Goal: Use online tool/utility: Utilize a website feature to perform a specific function

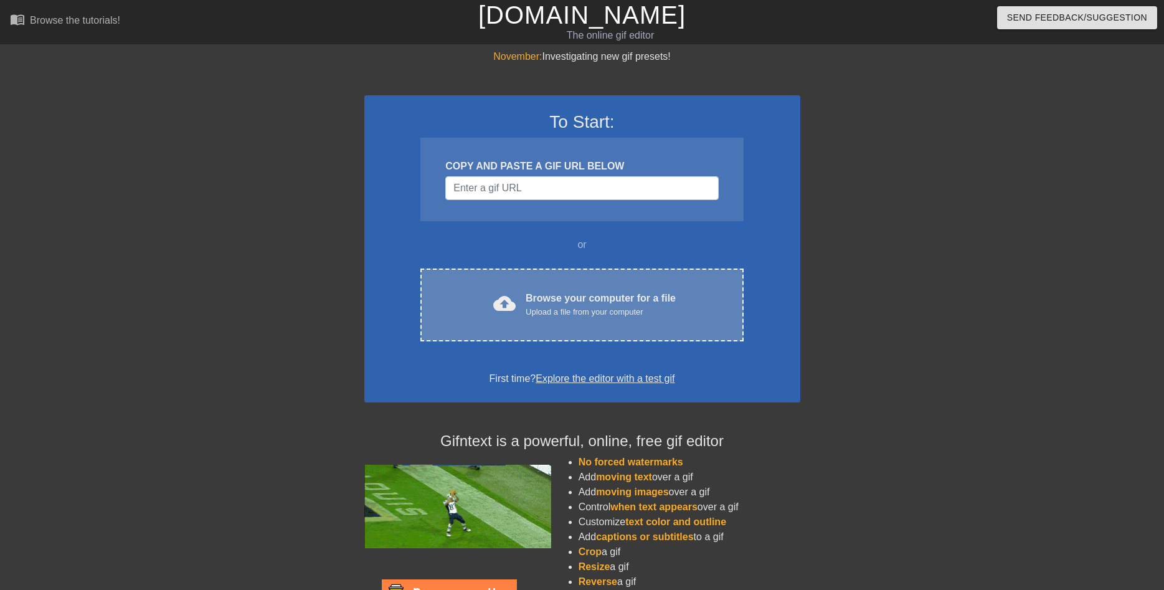
click at [601, 311] on div "Upload a file from your computer" at bounding box center [601, 312] width 150 height 12
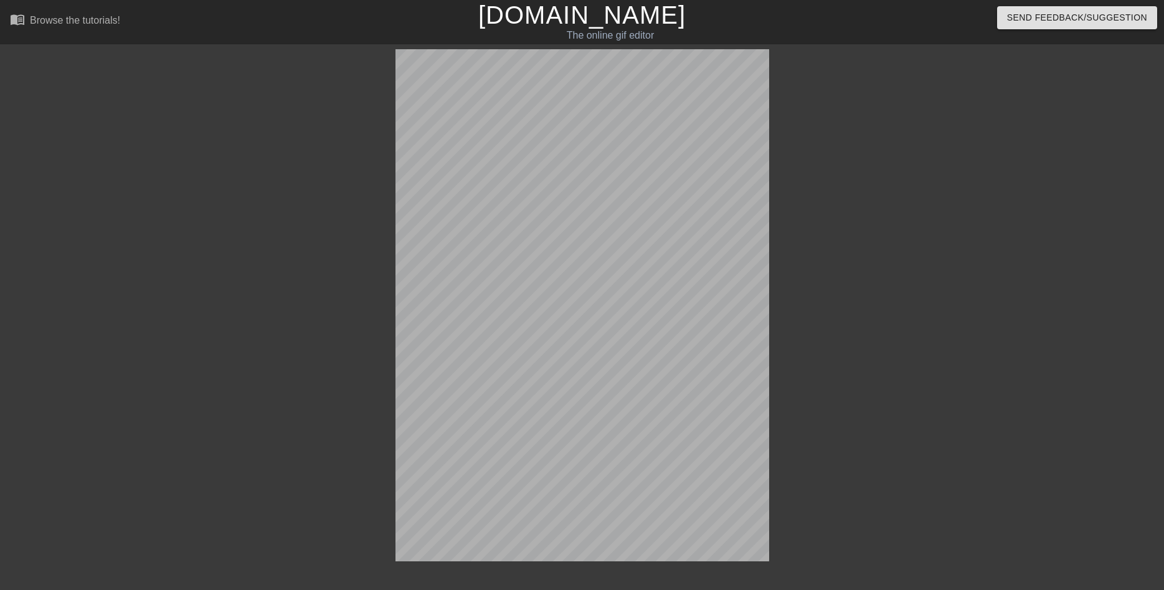
scroll to position [31, 0]
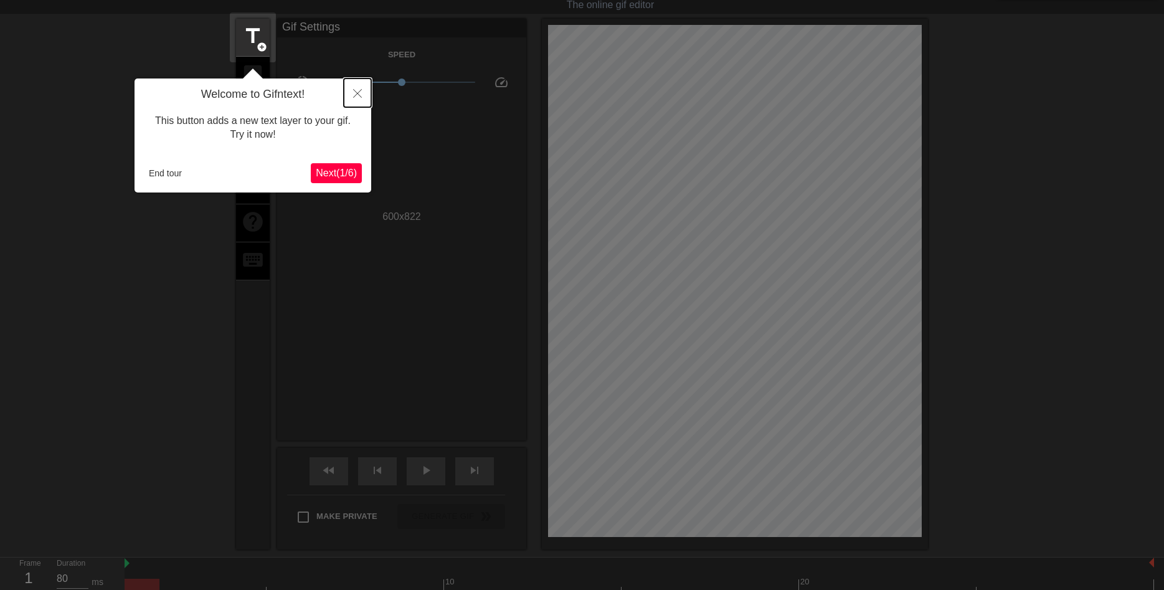
click at [359, 86] on button "Close" at bounding box center [357, 92] width 27 height 29
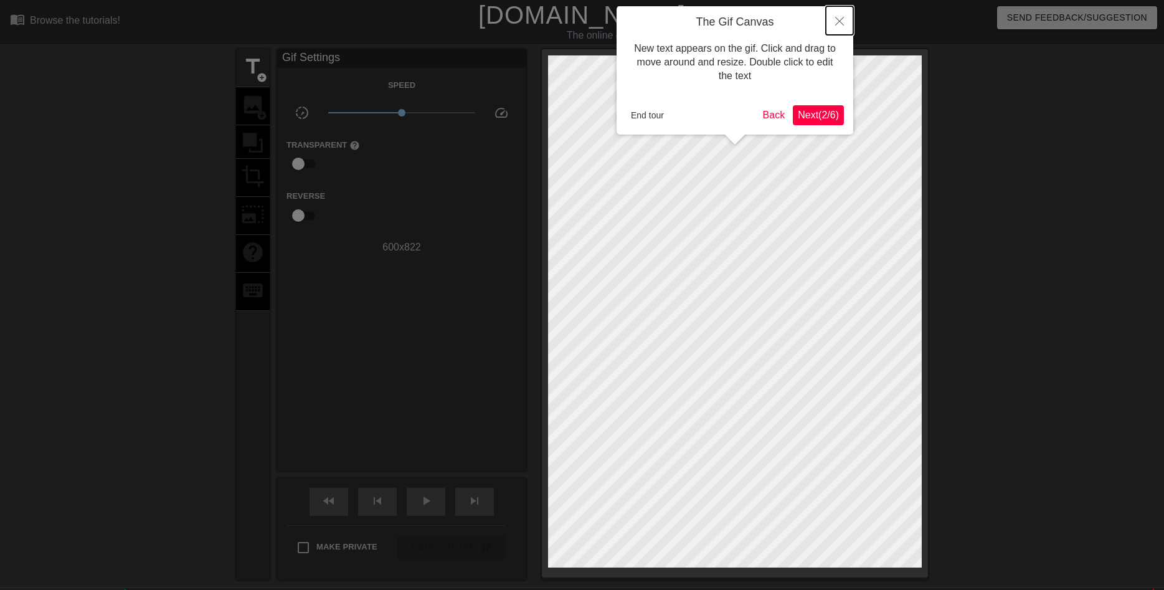
click at [838, 17] on button "Close" at bounding box center [839, 20] width 27 height 29
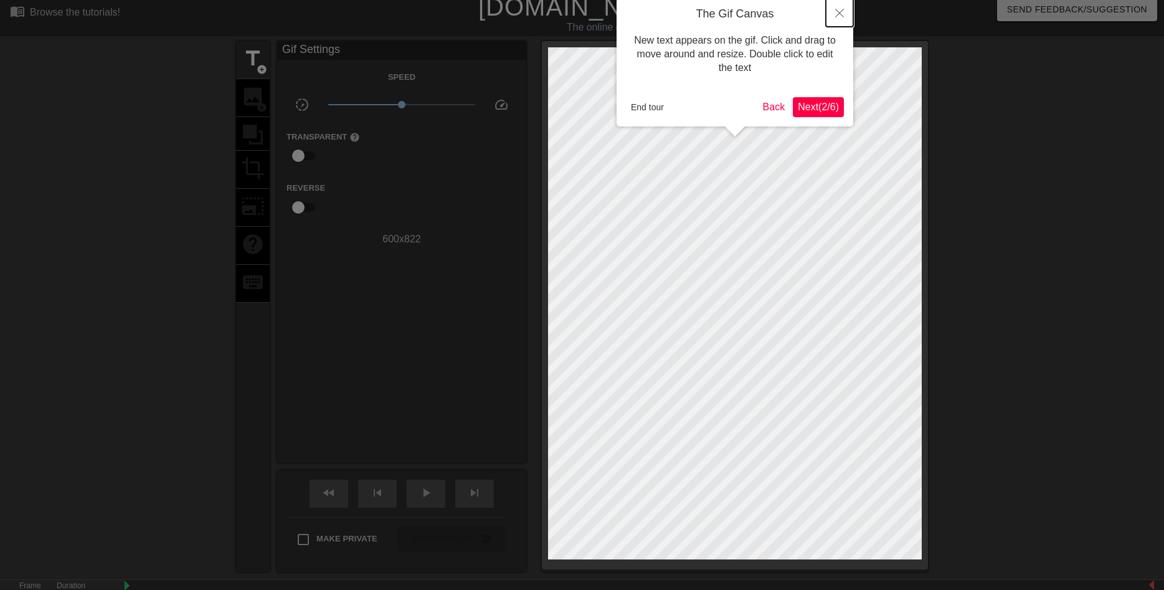
scroll to position [31, 0]
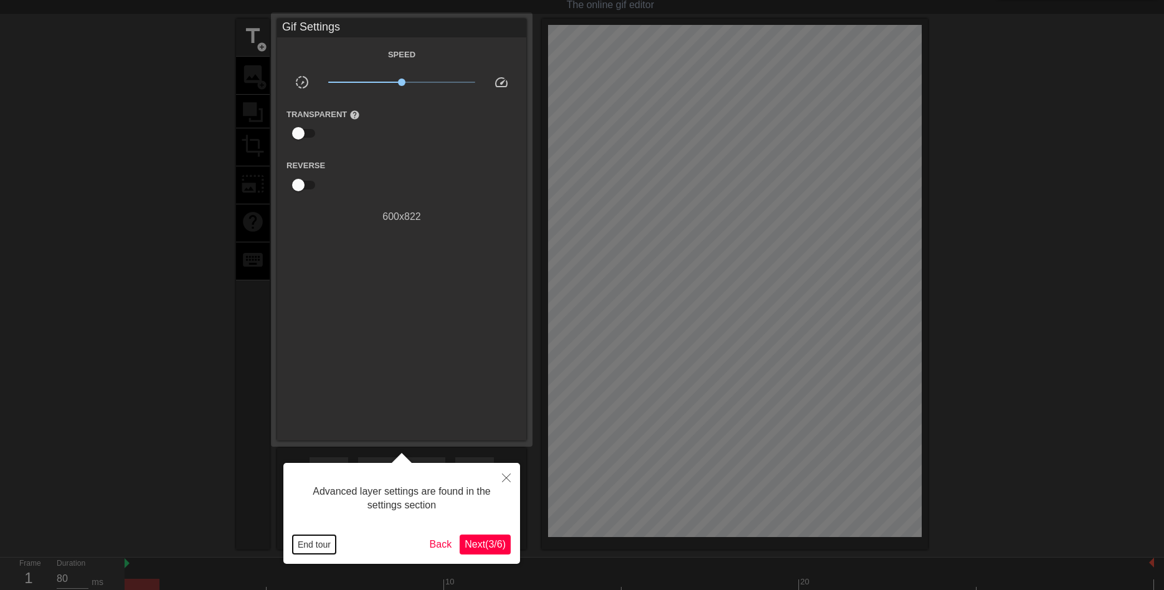
click at [317, 544] on button "End tour" at bounding box center [314, 544] width 43 height 19
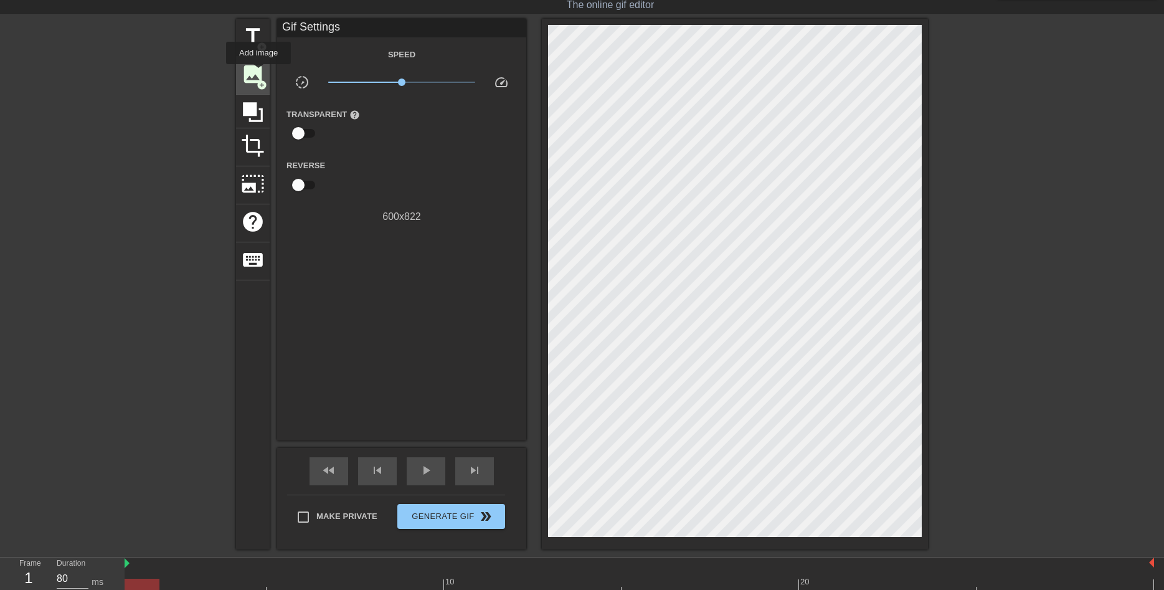
click at [258, 73] on span "image" at bounding box center [253, 74] width 24 height 24
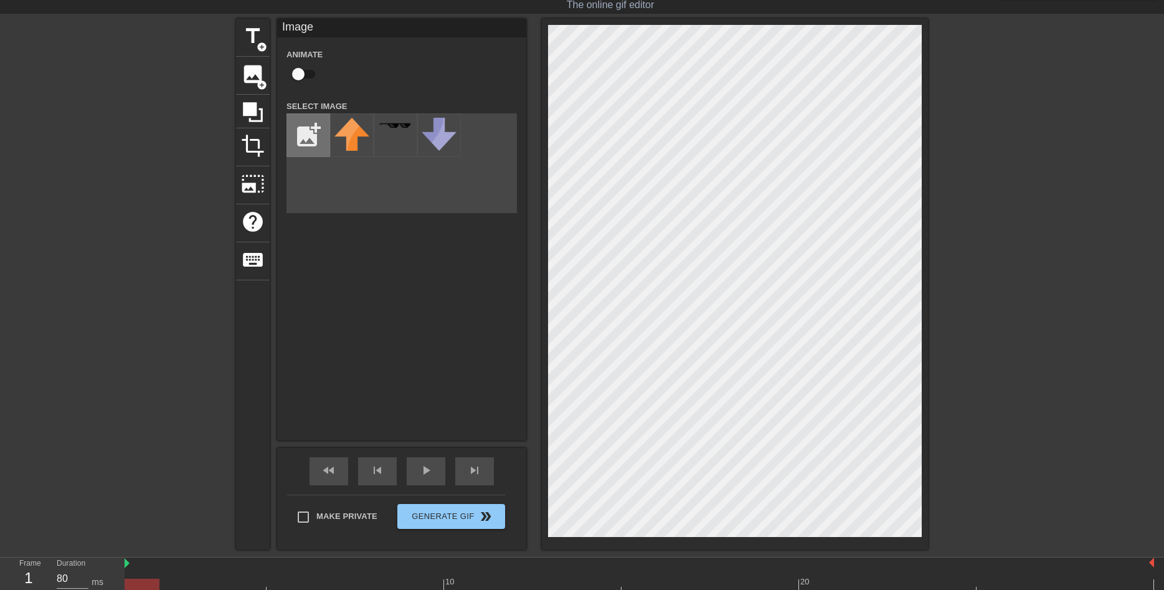
click at [306, 131] on input "file" at bounding box center [308, 135] width 42 height 42
type input "C:\fakepath\IMG_3003.png"
click at [354, 137] on img at bounding box center [351, 127] width 35 height 19
click at [519, 149] on div "title add_circle image add_circle crop photo_size_select_large help keyboard Im…" at bounding box center [582, 284] width 692 height 531
click at [940, 328] on div "title add_circle image add_circle crop photo_size_select_large help keyboard Im…" at bounding box center [582, 284] width 1164 height 531
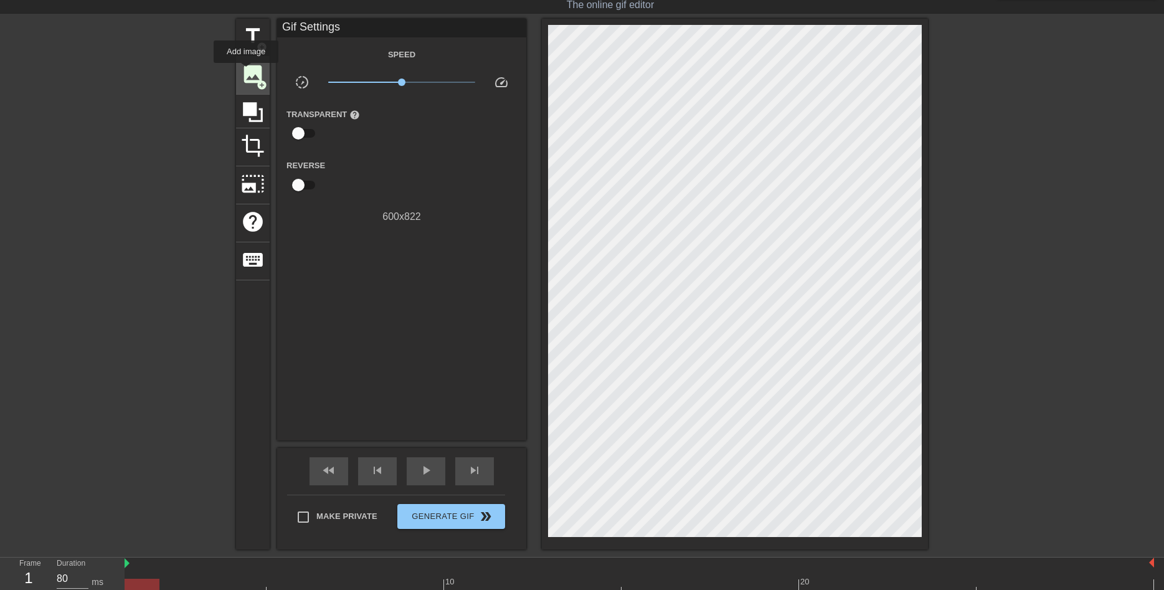
click at [246, 72] on span "image" at bounding box center [253, 74] width 24 height 24
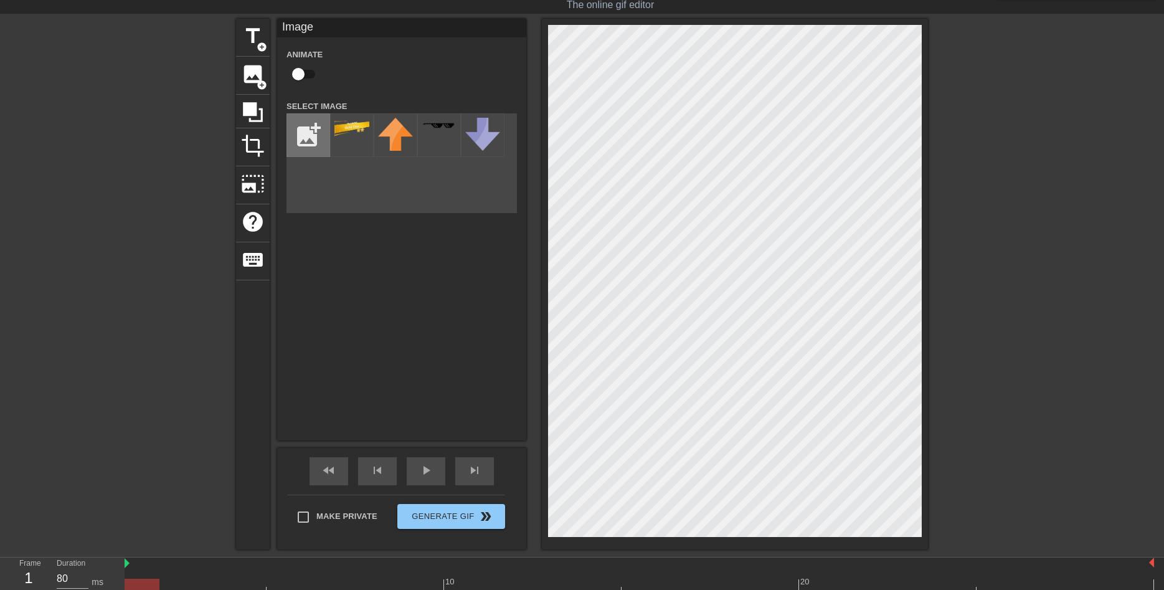
click at [313, 134] on input "file" at bounding box center [308, 135] width 42 height 42
type input "C:\fakepath\IMG_3003(1).png"
drag, startPoint x: 341, startPoint y: 129, endPoint x: 356, endPoint y: 134, distance: 15.8
click at [342, 129] on img at bounding box center [351, 127] width 35 height 19
click at [517, 247] on div "title add_circle image add_circle crop photo_size_select_large help keyboard Im…" at bounding box center [582, 284] width 692 height 531
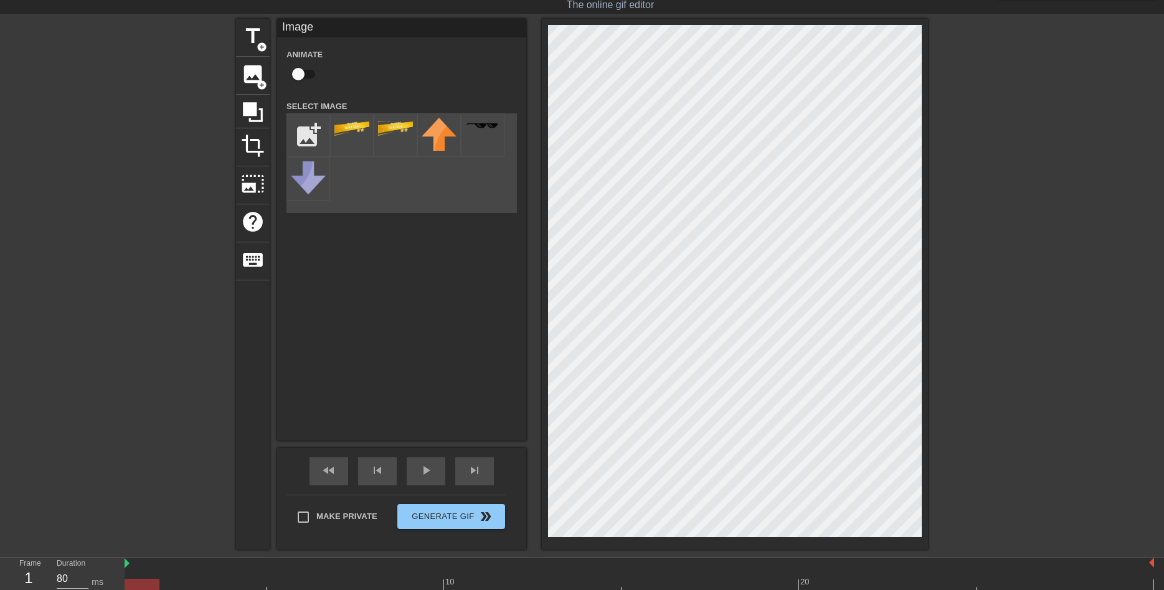
click at [925, 326] on div at bounding box center [735, 284] width 386 height 531
click at [444, 511] on span "Generate Gif double_arrow" at bounding box center [451, 516] width 98 height 15
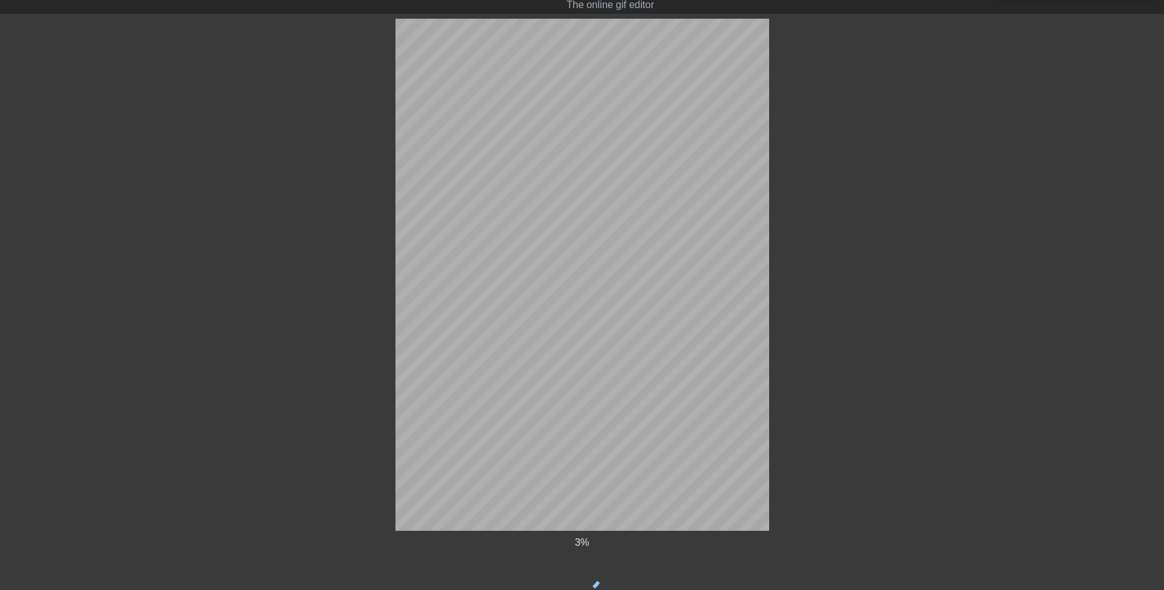
scroll to position [0, 0]
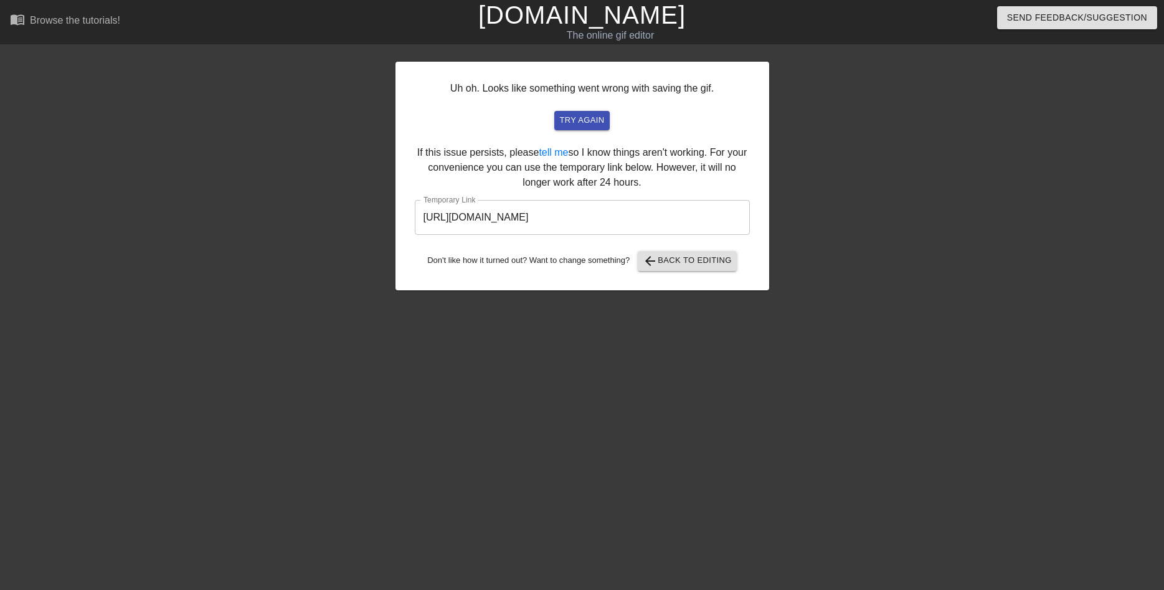
click at [620, 217] on input "https://www.gifntext.com/temp_generations/xMs1Vg2S.gif" at bounding box center [582, 217] width 335 height 35
drag, startPoint x: 689, startPoint y: 217, endPoint x: 351, endPoint y: 256, distance: 340.4
click at [415, 235] on input "https://www.gifntext.com/temp_generations/xMs1Vg2S.gif" at bounding box center [582, 217] width 335 height 35
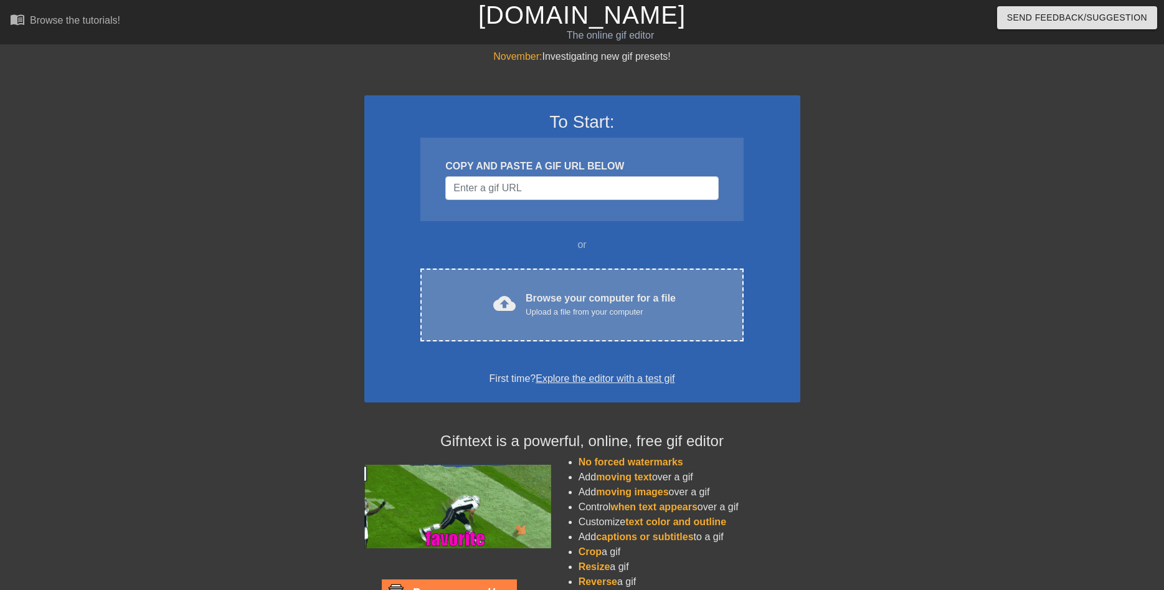
click at [573, 303] on div "Browse your computer for a file Upload a file from your computer" at bounding box center [601, 304] width 150 height 27
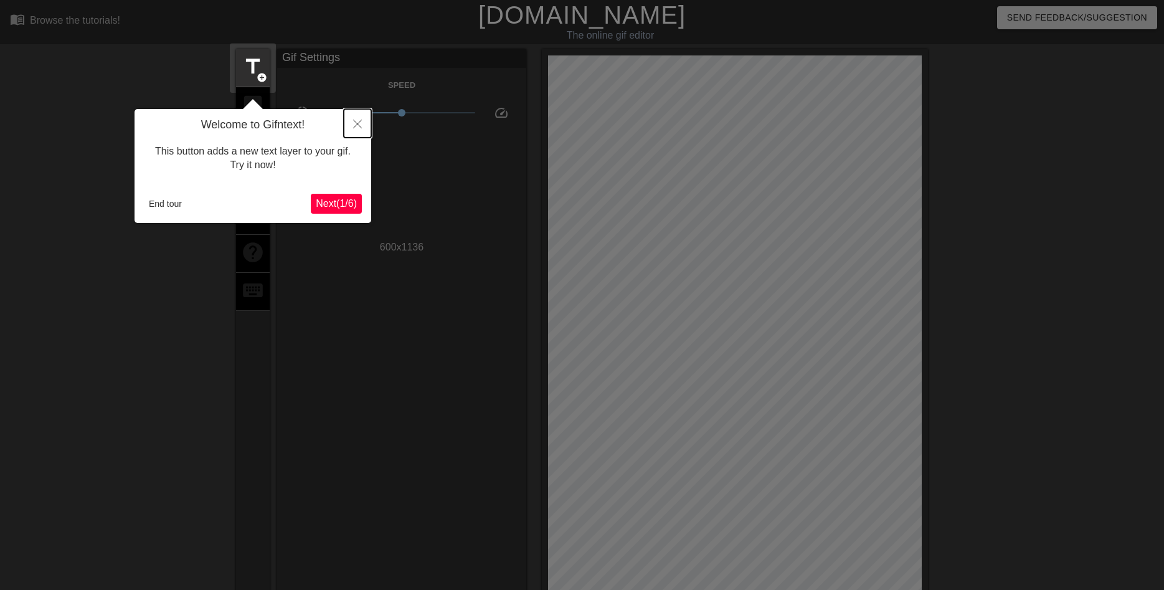
click at [356, 125] on icon "Close" at bounding box center [357, 124] width 9 height 9
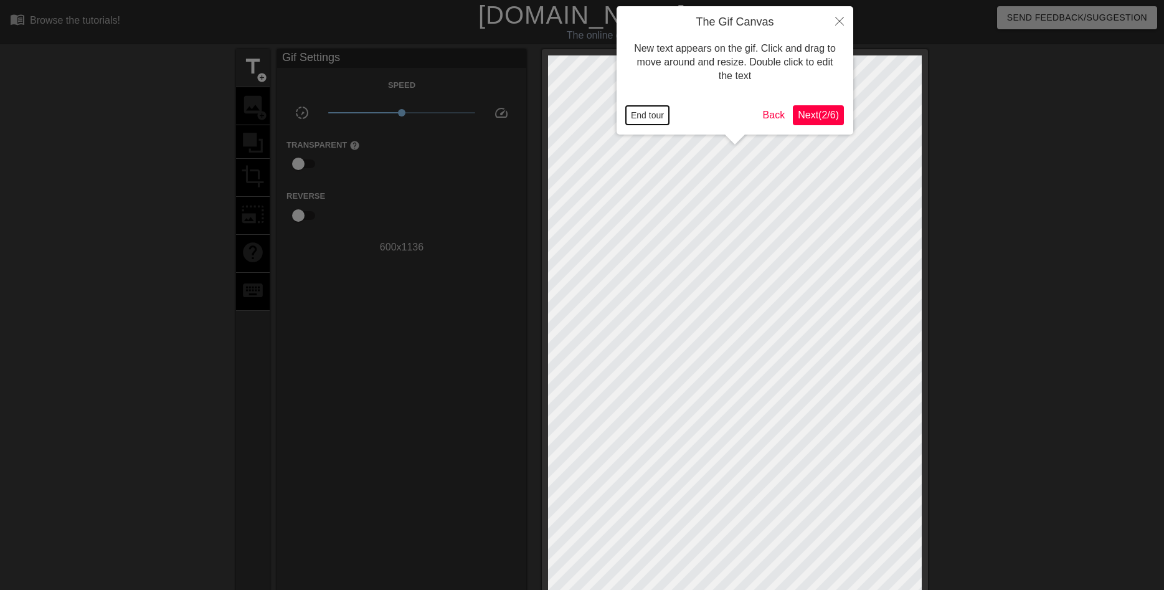
click at [658, 117] on button "End tour" at bounding box center [647, 115] width 43 height 19
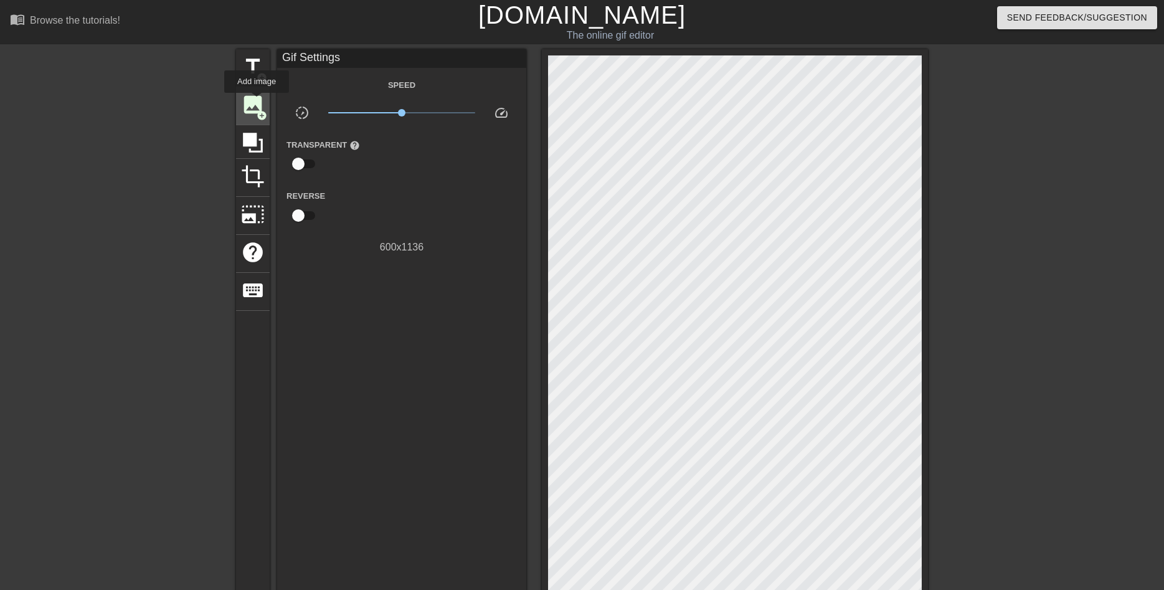
click at [257, 101] on span "image" at bounding box center [253, 105] width 24 height 24
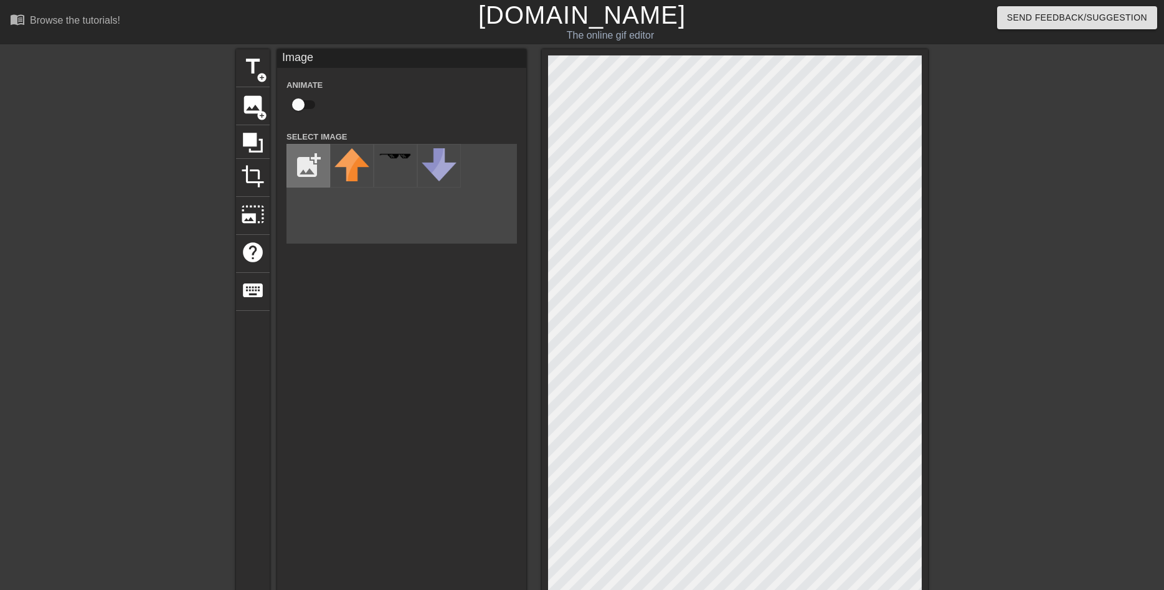
click at [306, 159] on input "file" at bounding box center [308, 165] width 42 height 42
type input "C:\fakepath\Screen Shot [DATE] 12.00.28 AM(1).png"
click at [347, 167] on div at bounding box center [352, 166] width 44 height 44
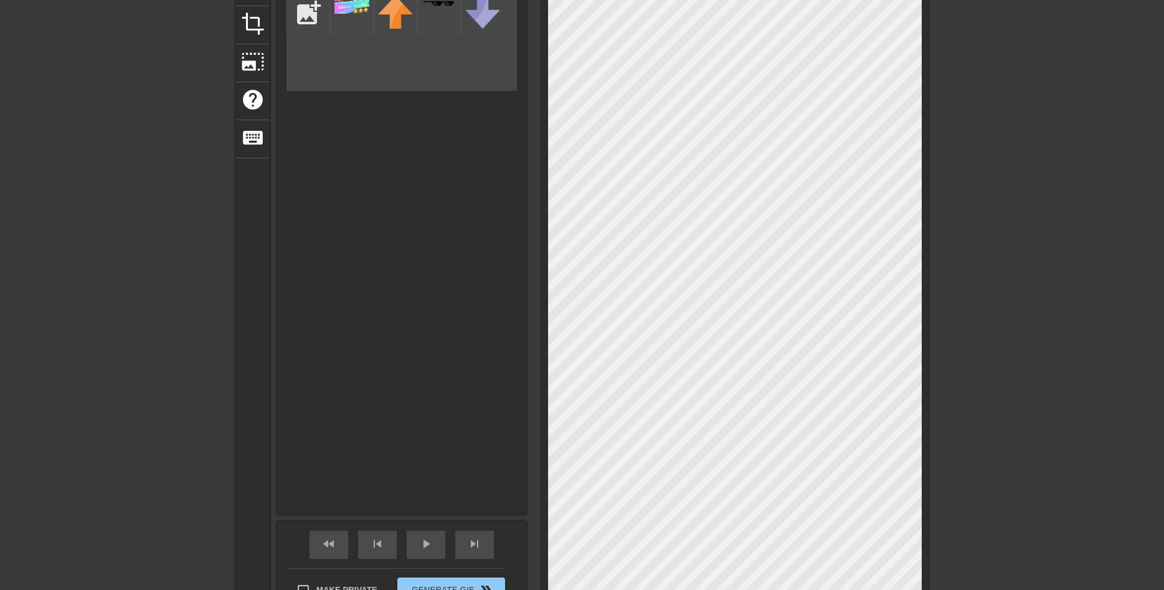
scroll to position [191, 0]
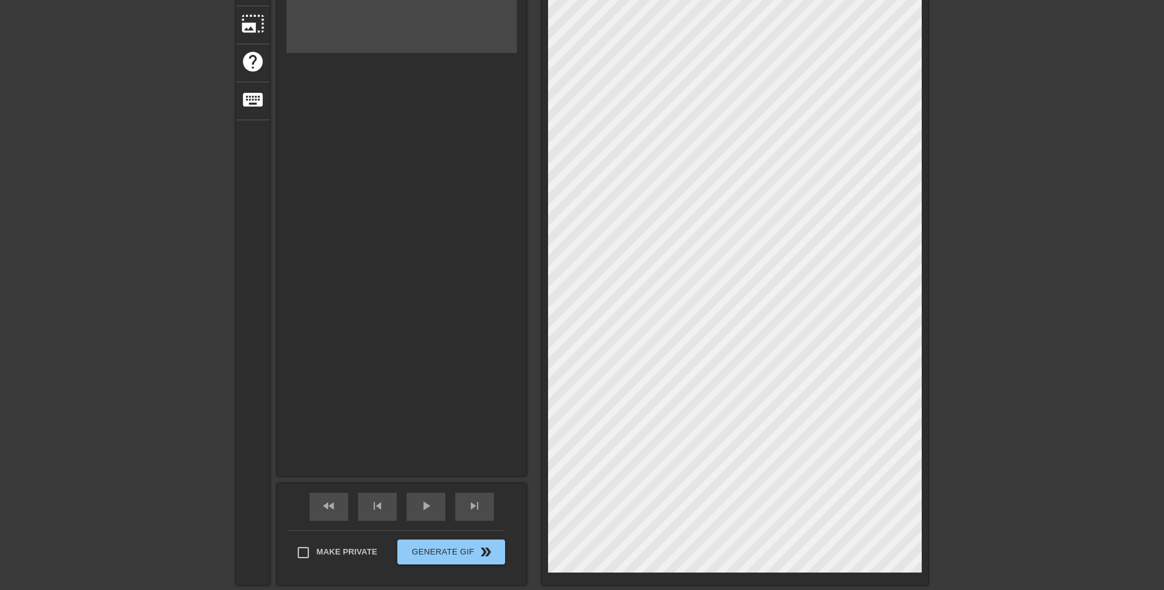
click at [943, 378] on div "title add_circle image add_circle crop photo_size_select_large help keyboard Im…" at bounding box center [582, 222] width 1164 height 726
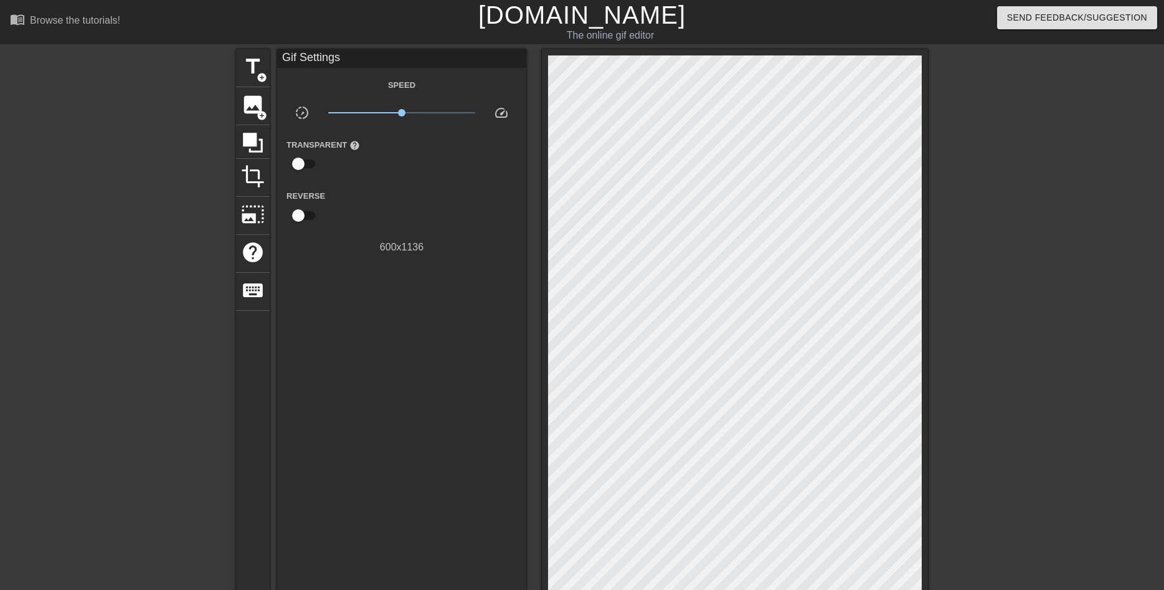
scroll to position [262, 0]
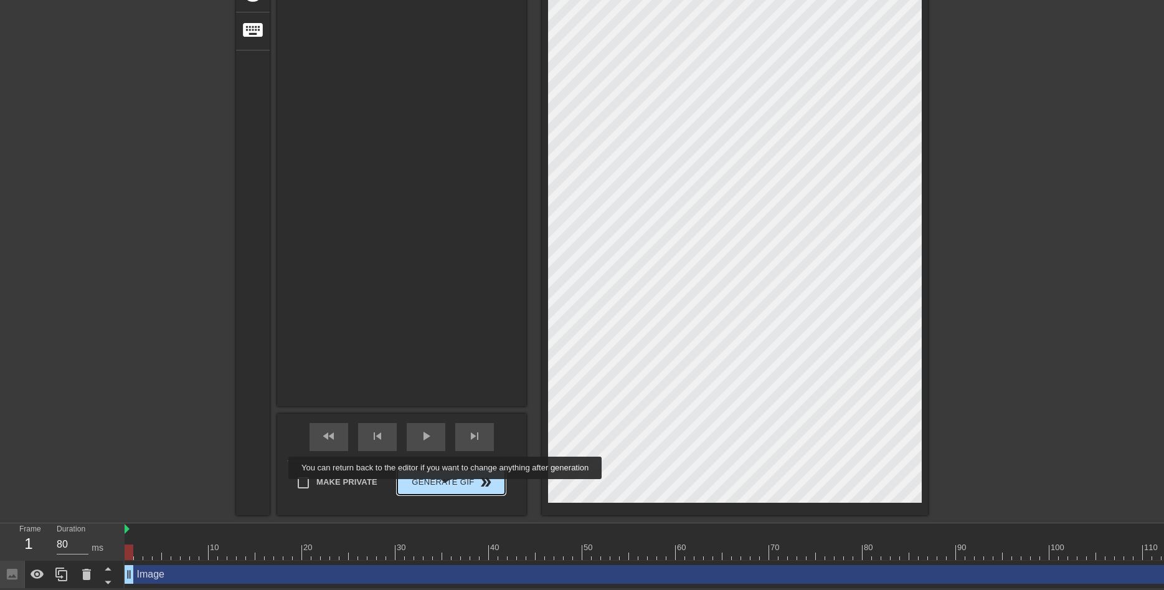
click at [447, 486] on span "Generate Gif double_arrow" at bounding box center [451, 481] width 98 height 15
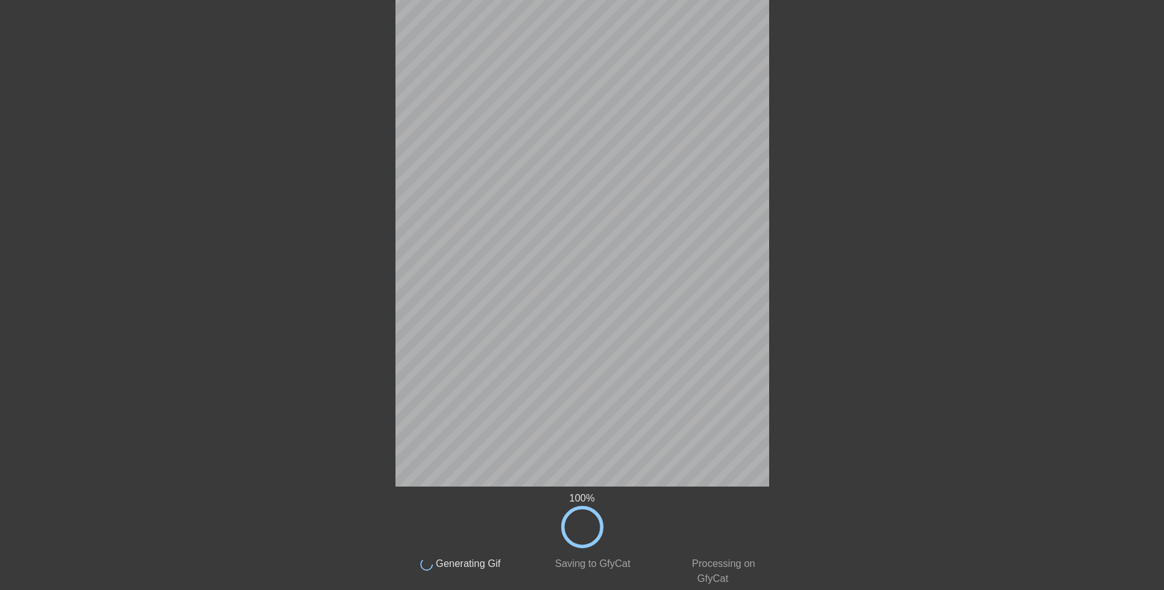
scroll to position [0, 0]
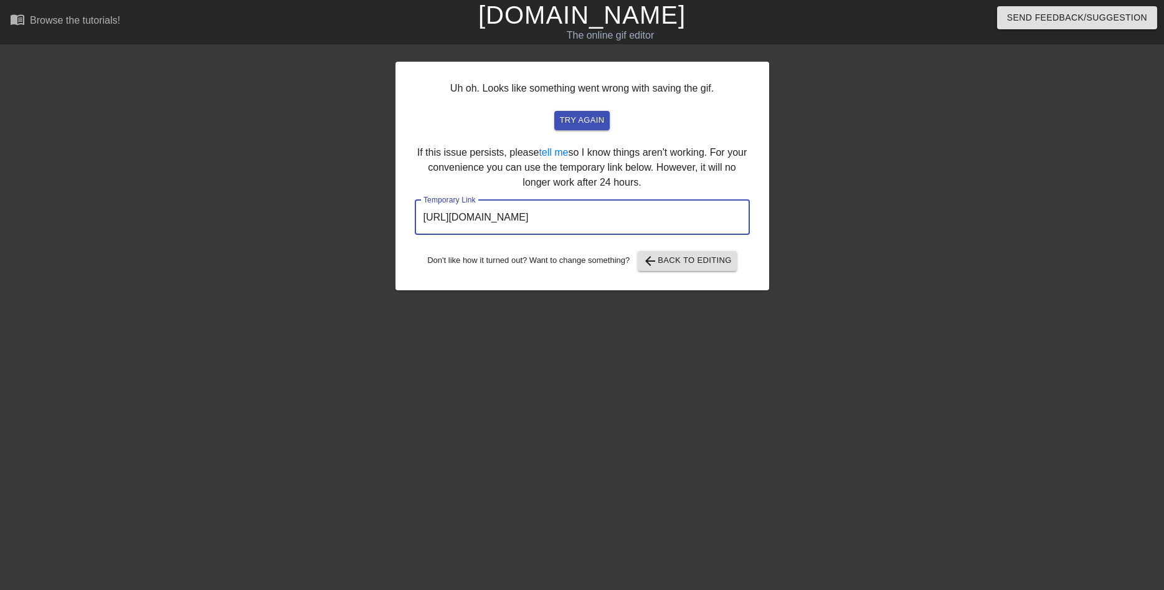
drag, startPoint x: 686, startPoint y: 222, endPoint x: 507, endPoint y: 224, distance: 179.3
click at [415, 227] on input "[URL][DOMAIN_NAME]" at bounding box center [582, 217] width 335 height 35
